Goal: Task Accomplishment & Management: Manage account settings

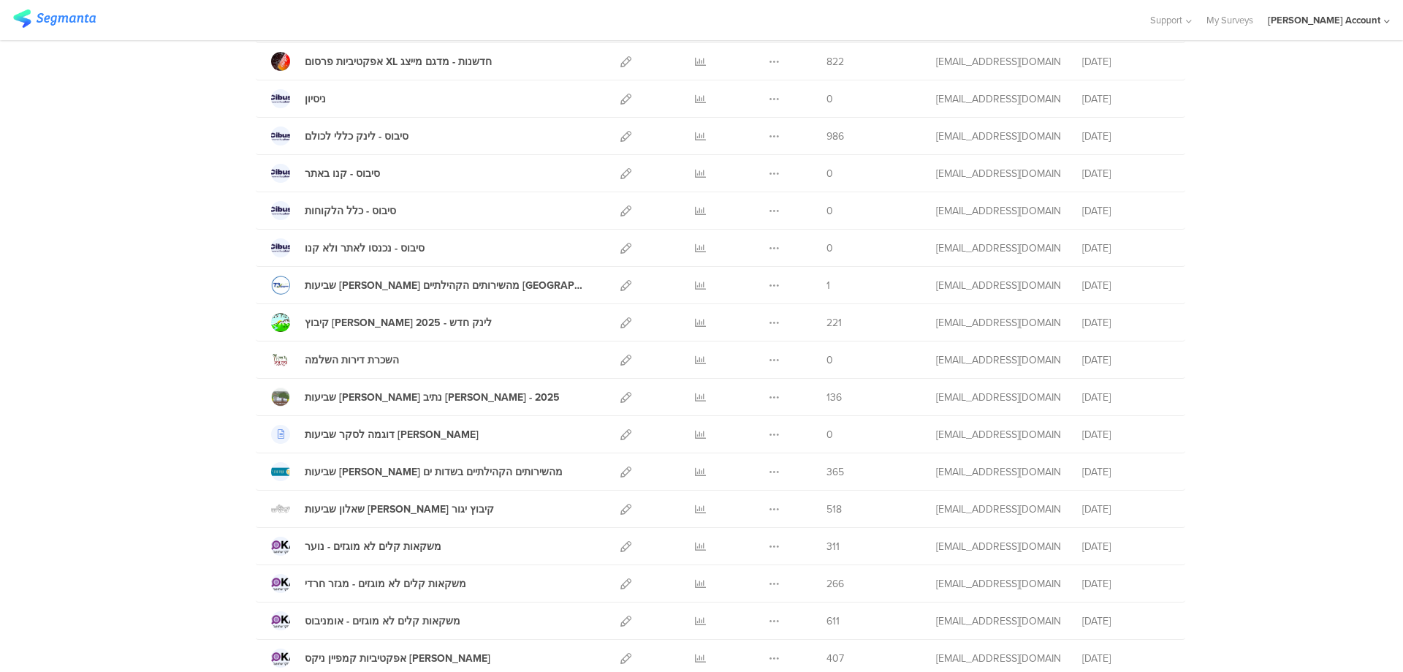
scroll to position [682, 0]
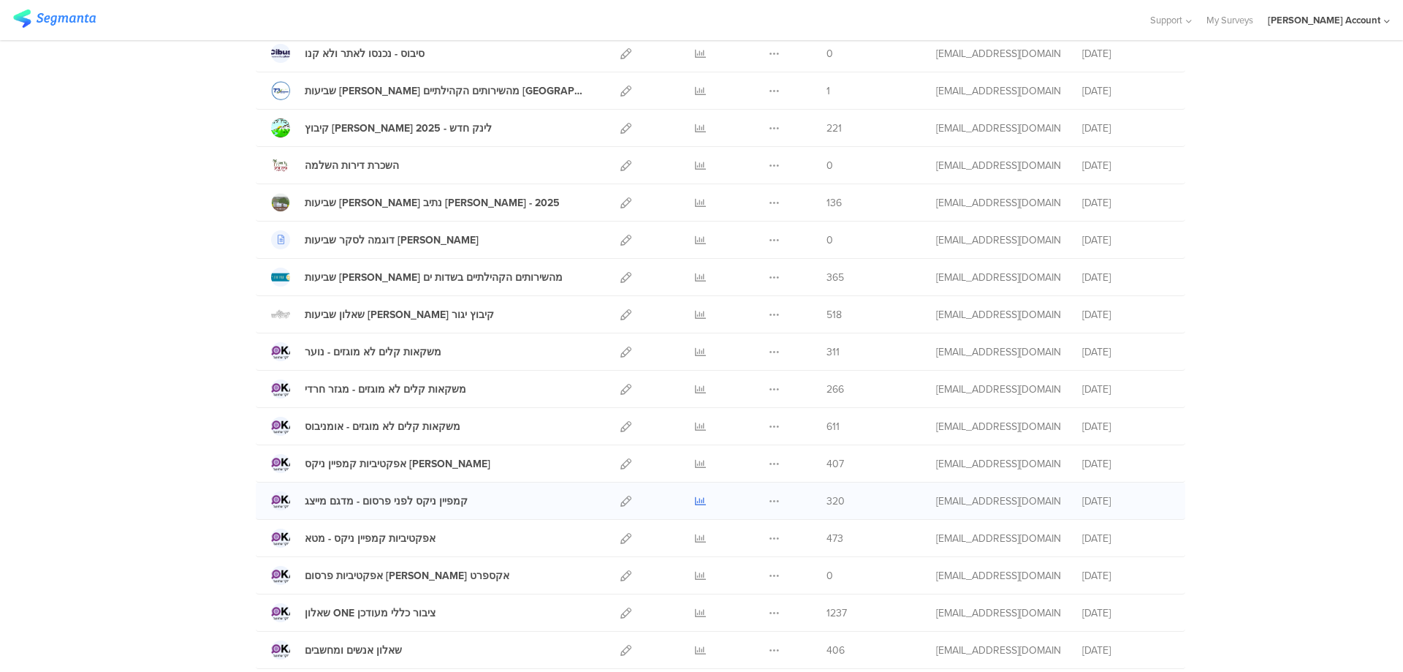
click at [695, 498] on icon at bounding box center [700, 501] width 11 height 11
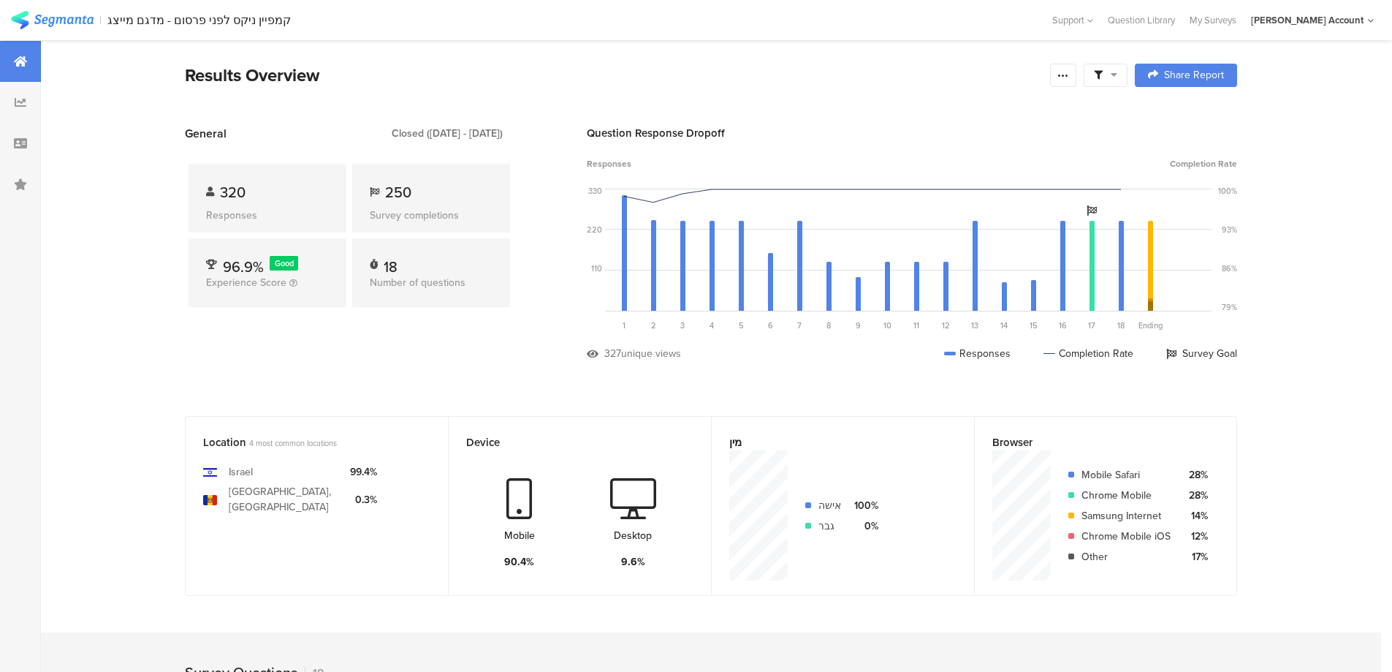
click at [1115, 79] on span at bounding box center [1105, 75] width 23 height 13
click at [1183, 112] on span at bounding box center [1180, 116] width 22 height 12
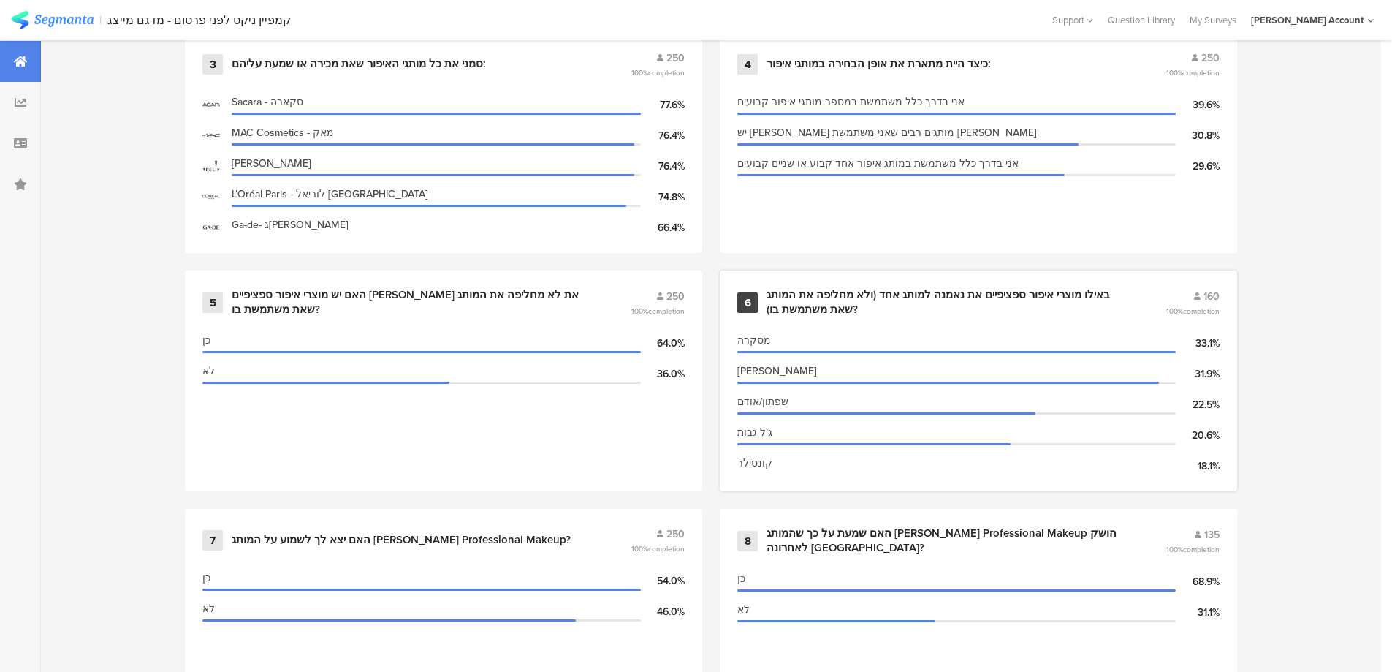
scroll to position [780, 0]
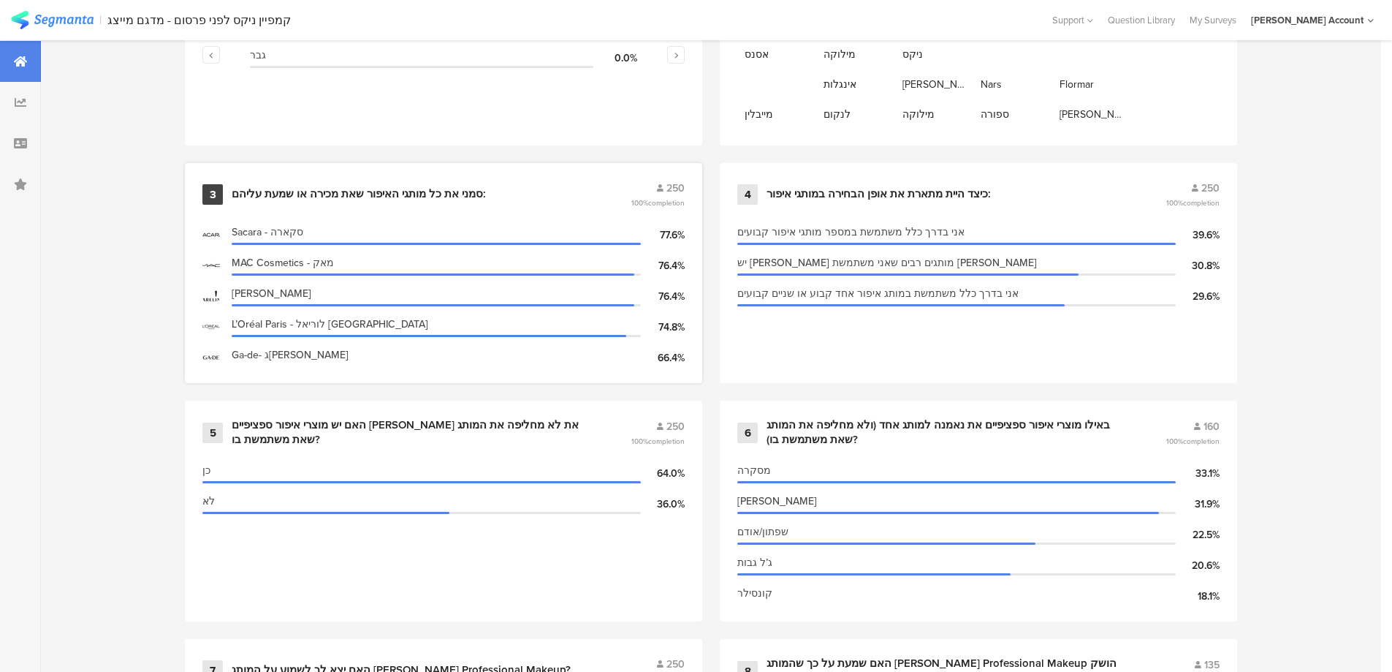
click at [446, 195] on div "סמני את כל מותגי האיפור שאת מכירה או שמעת עליהם:" at bounding box center [359, 194] width 254 height 15
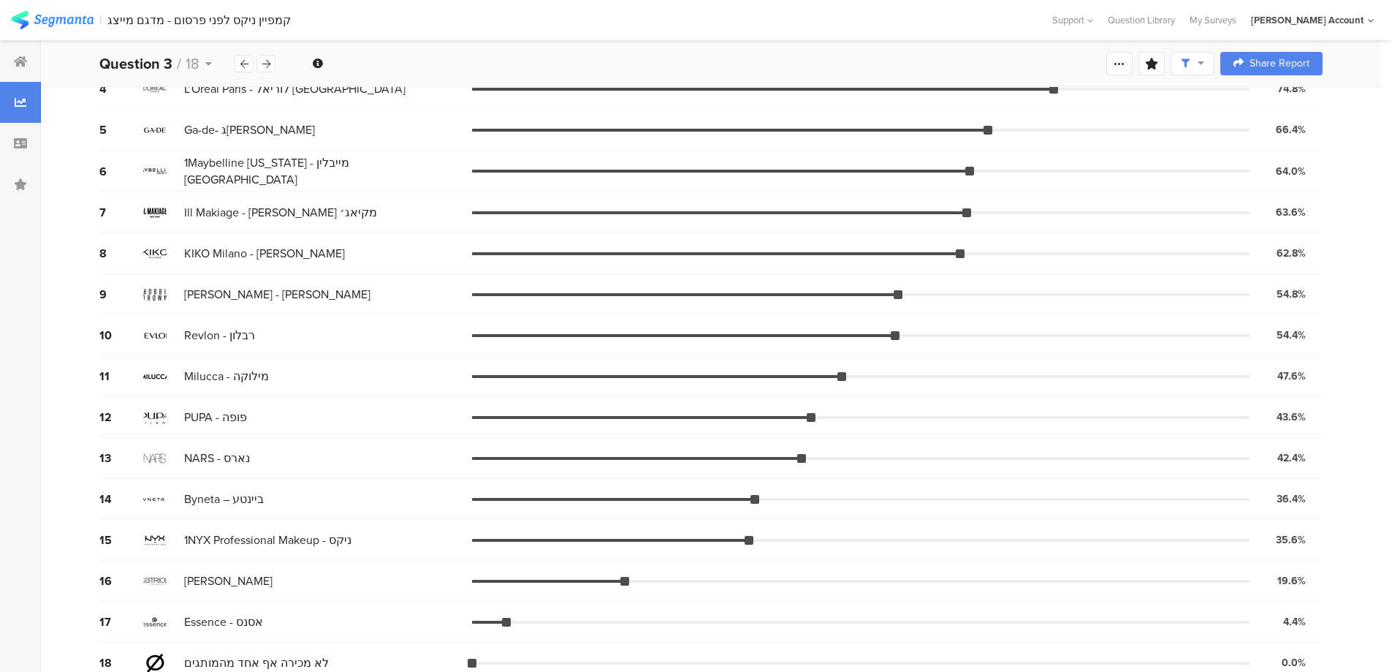
scroll to position [341, 0]
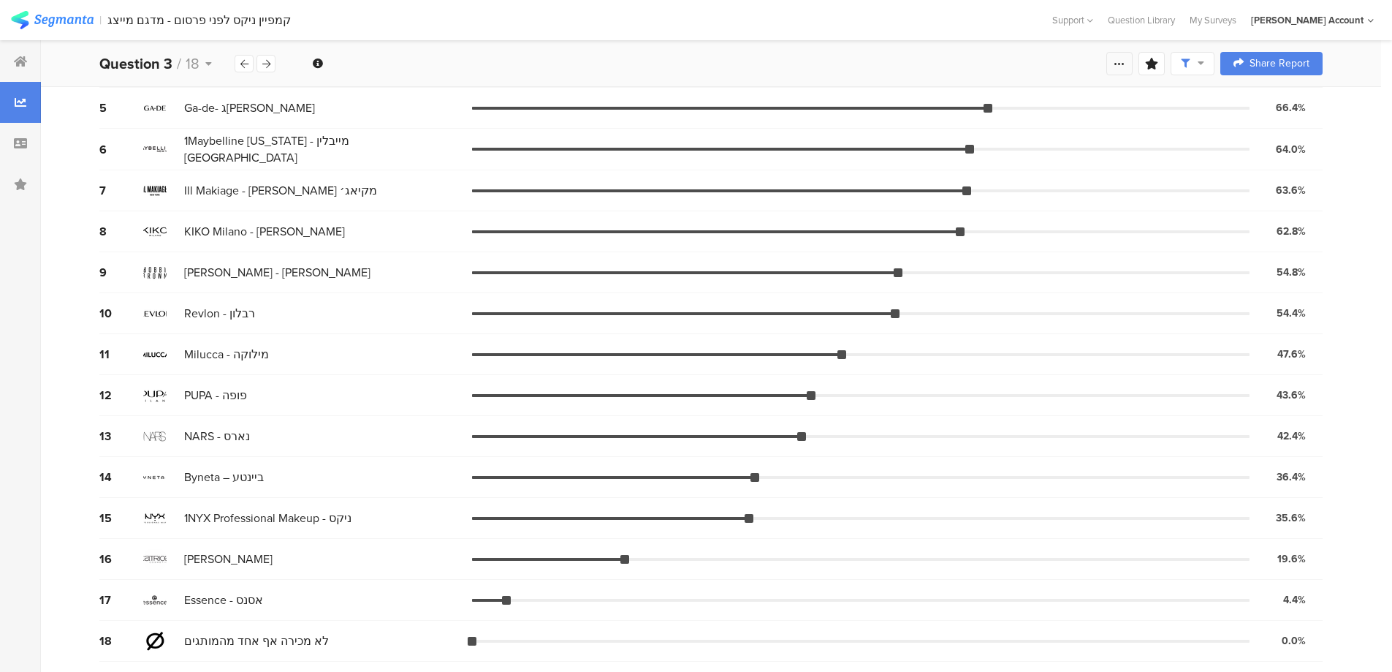
click at [1122, 64] on div at bounding box center [1119, 63] width 26 height 23
click at [995, 182] on link "Edit survey" at bounding box center [1026, 179] width 234 height 32
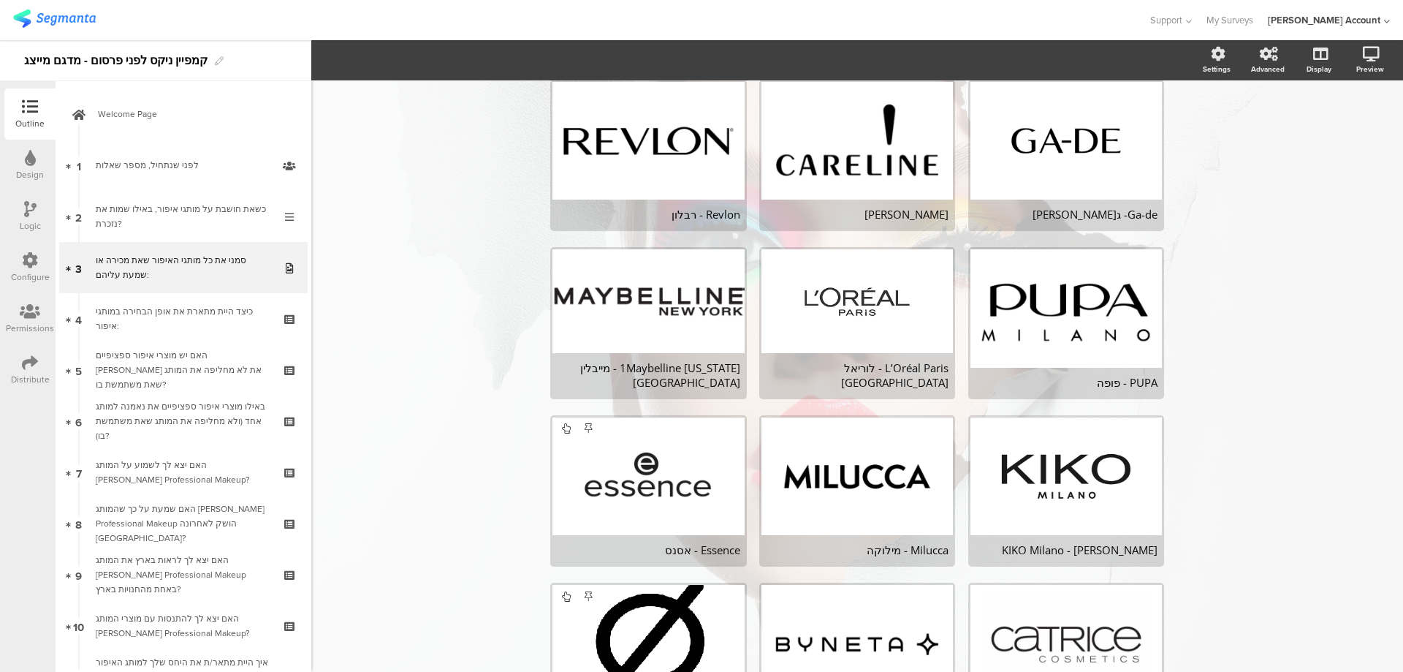
scroll to position [487, 0]
